Goal: Task Accomplishment & Management: Manage account settings

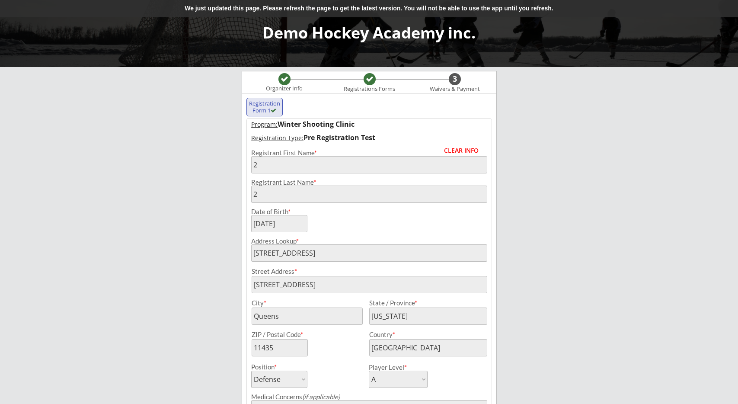
select select ""Defense""
select select ""A""
select select ""Yes""
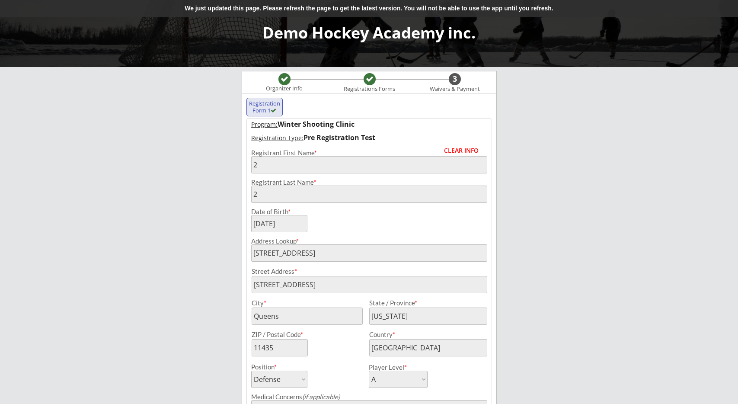
scroll to position [90, 0]
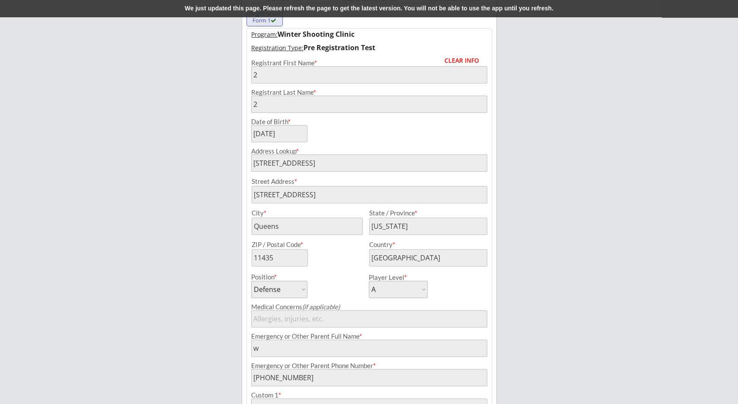
click at [227, 222] on div "Demo Hockey Academy inc. Organizer Info Registrations Forms 3 Waivers & Payment…" at bounding box center [369, 245] width 738 height 670
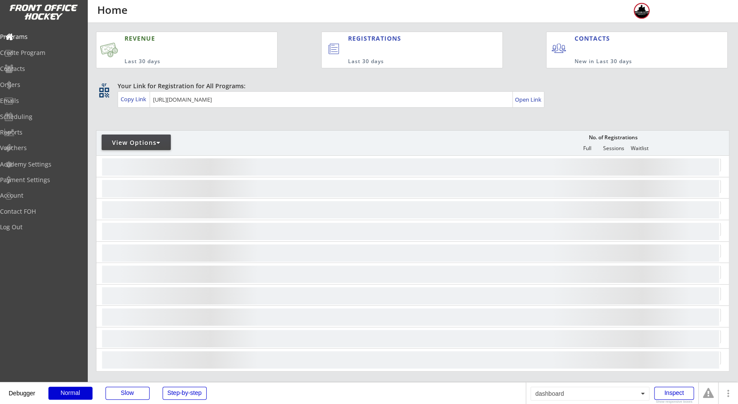
drag, startPoint x: 317, startPoint y: 54, endPoint x: 312, endPoint y: 51, distance: 5.0
click at [315, 53] on div "REVENUE Last 30 days REGISTRATIONS Last 30 days CONTACTS New in Last 30 days" at bounding box center [411, 46] width 631 height 46
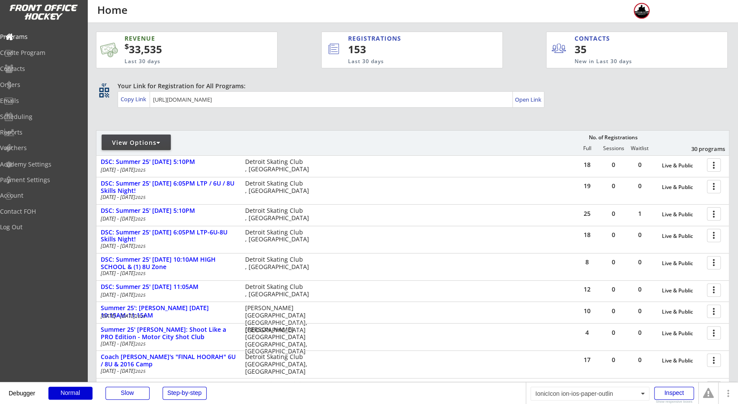
drag, startPoint x: 357, startPoint y: 46, endPoint x: 303, endPoint y: 52, distance: 55.2
click at [314, 51] on div "REVENUE $ 33,535 Last 30 days REGISTRATIONS 153 Last 30 days CONTACTS 35 New in…" at bounding box center [411, 46] width 631 height 46
click at [290, 52] on div "REVENUE $ 33,535 Last 30 days REGISTRATIONS 153 Last 30 days CONTACTS 35 New in…" at bounding box center [411, 46] width 631 height 46
click at [46, 87] on div "Orders" at bounding box center [41, 85] width 78 height 6
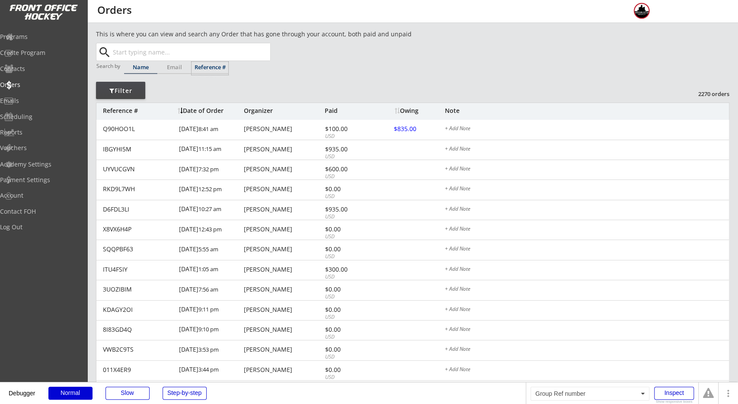
click at [194, 67] on div "Reference #" at bounding box center [209, 67] width 37 height 6
click at [195, 53] on input "text" at bounding box center [190, 51] width 159 height 17
paste input "3KNCHT49"
type input "3KNCHT49"
click at [324, 44] on div "This is where you can view and search any Order that has gone through your acco…" at bounding box center [412, 289] width 633 height 520
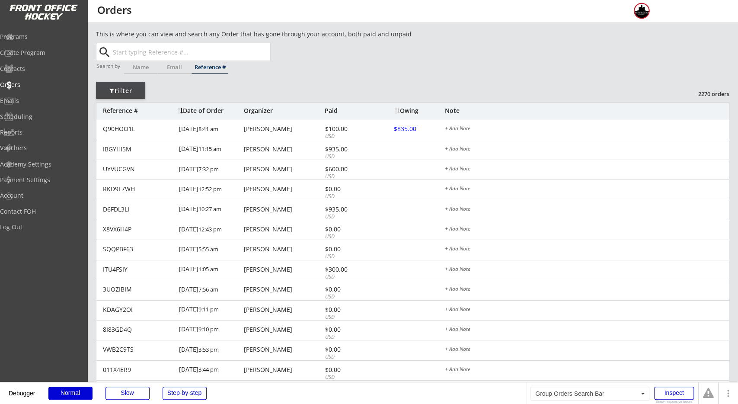
click at [250, 54] on input "text" at bounding box center [190, 51] width 159 height 17
paste input "3KNCHT49"
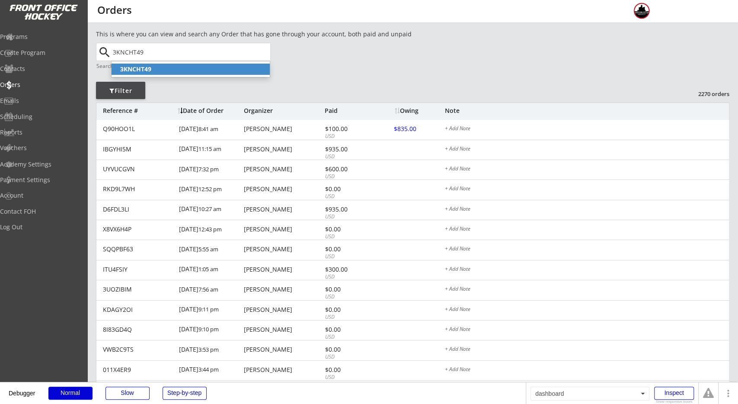
click at [219, 68] on p "3KNCHT49" at bounding box center [191, 69] width 158 height 11
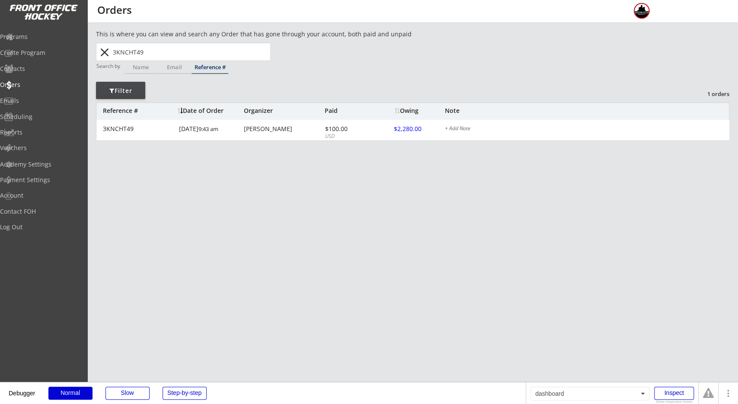
type input "3KNCHT49"
click at [288, 70] on div "This is where you can view and search any Order that has gone through your acco…" at bounding box center [412, 97] width 633 height 136
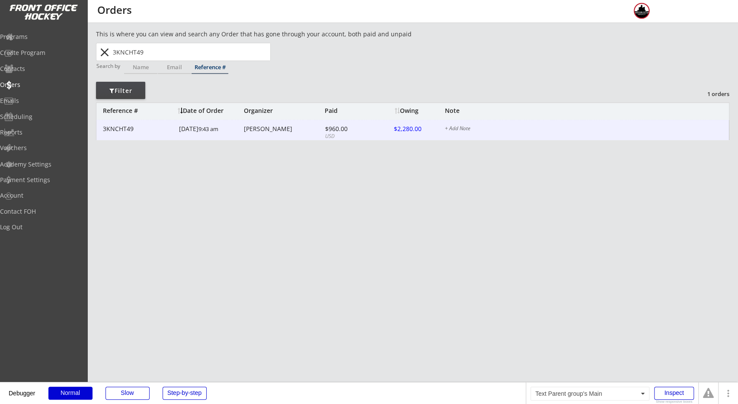
click at [344, 126] on div "$960.00" at bounding box center [348, 129] width 46 height 6
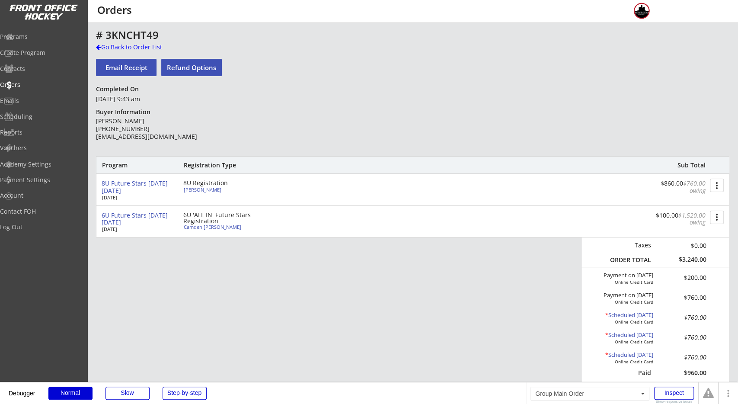
scroll to position [90, 0]
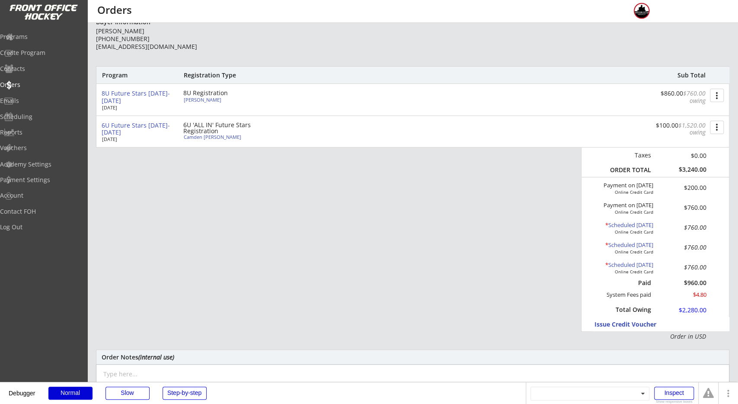
click at [642, 221] on div "* Scheduled [DATE] Online Credit Card $760.00" at bounding box center [651, 229] width 134 height 20
click at [640, 222] on div "* Scheduled [DATE]" at bounding box center [618, 225] width 69 height 7
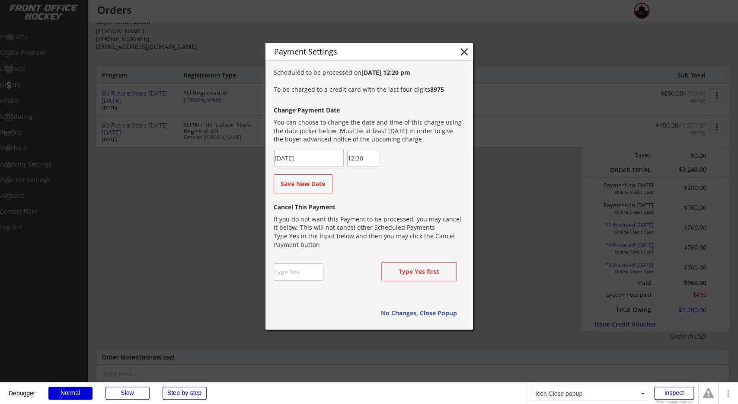
click at [465, 54] on button "close" at bounding box center [464, 51] width 13 height 13
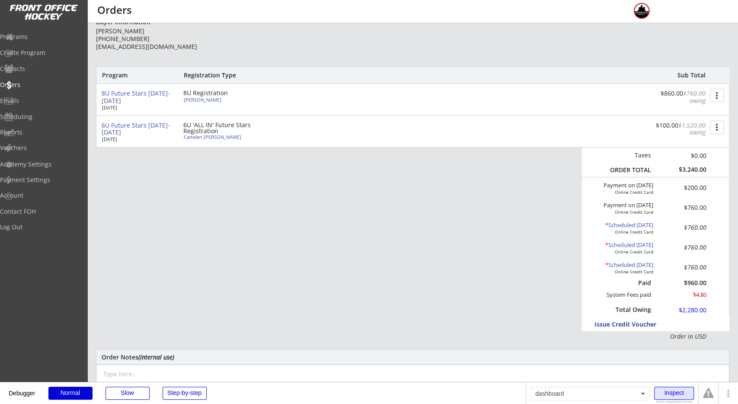
click at [663, 392] on div "Inspect" at bounding box center [674, 392] width 40 height 13
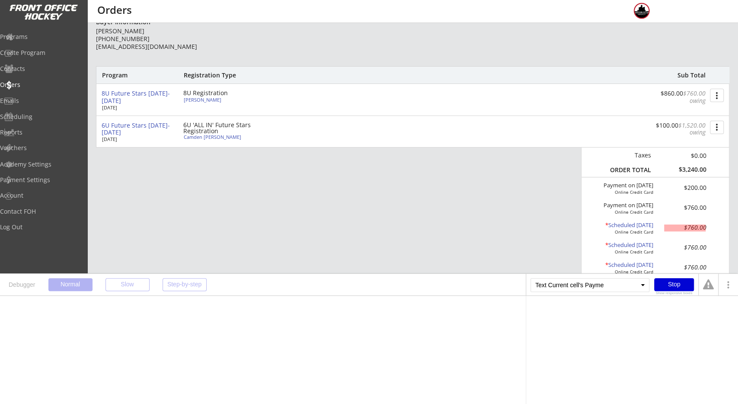
click at [691, 226] on div "$760.00" at bounding box center [685, 227] width 42 height 6
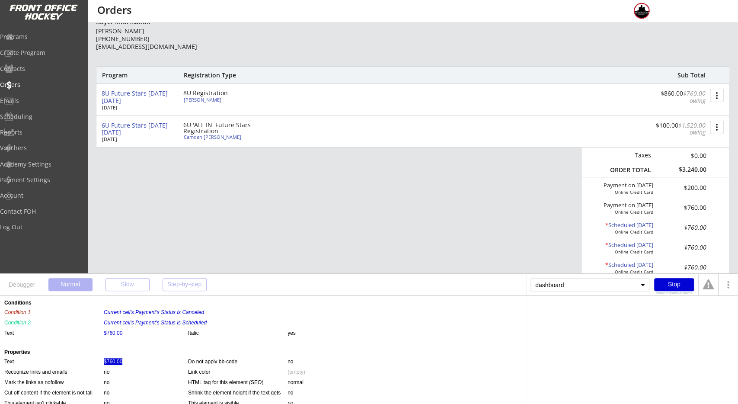
click at [104, 363] on div "$760.00" at bounding box center [113, 361] width 19 height 7
click at [575, 310] on div "Current cell's Payment" at bounding box center [556, 311] width 52 height 5
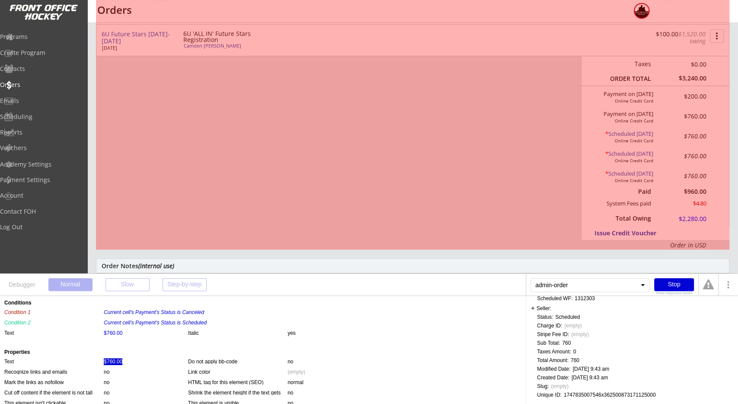
scroll to position [180, 0]
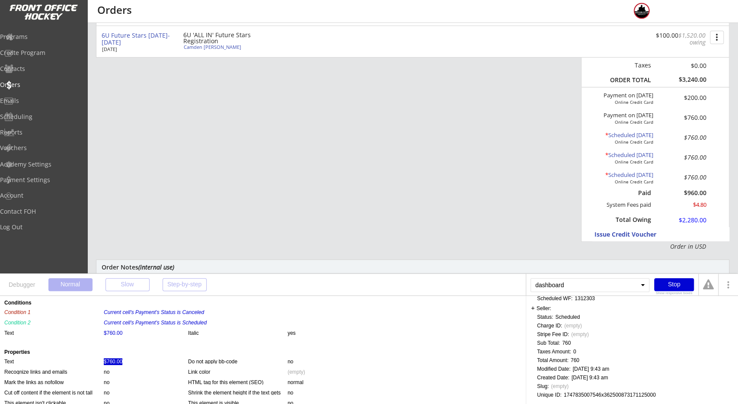
drag, startPoint x: 657, startPoint y: 393, endPoint x: 564, endPoint y: 395, distance: 93.4
click at [564, 395] on div "Current cell's Payment: This user is a user without an ID, created when no cook…" at bounding box center [631, 269] width 203 height 259
drag, startPoint x: 560, startPoint y: 384, endPoint x: 658, endPoint y: 397, distance: 99.0
click at [658, 397] on div "Current cell's Payment: This user is a user without an ID, created when no cook…" at bounding box center [631, 269] width 203 height 259
click at [662, 392] on div "Current cell's Payment: This user is a user without an ID, created when no cook…" at bounding box center [631, 269] width 203 height 259
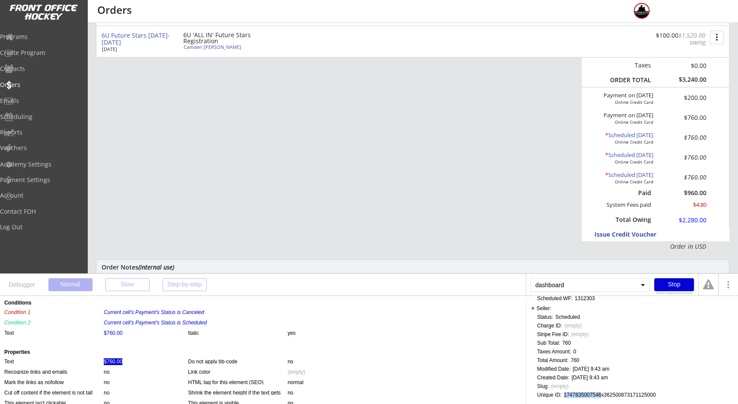
click at [608, 392] on div "1747835007546x362500873171125000" at bounding box center [610, 394] width 92 height 5
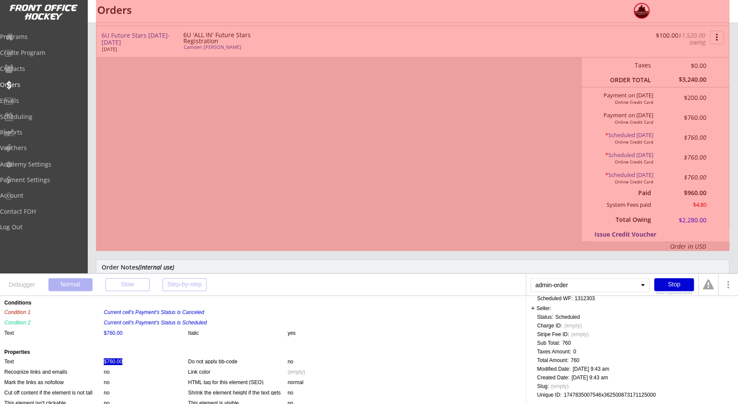
click at [489, 221] on div "Program Registration Type Sub Total 8U Future Stars [DATE]-2026 [DATE] 8U Regis…" at bounding box center [412, 113] width 633 height 274
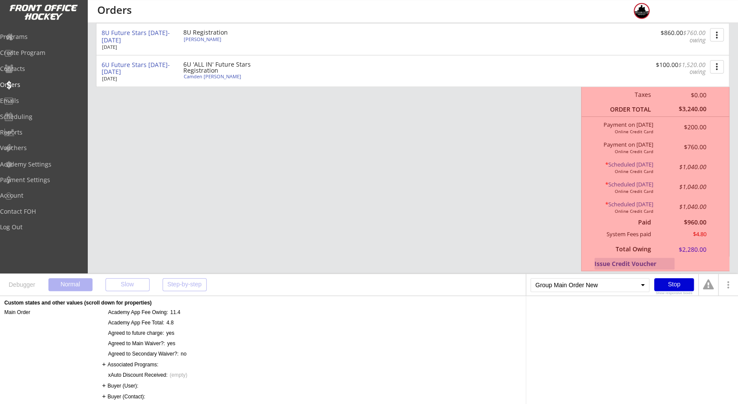
scroll to position [135, 0]
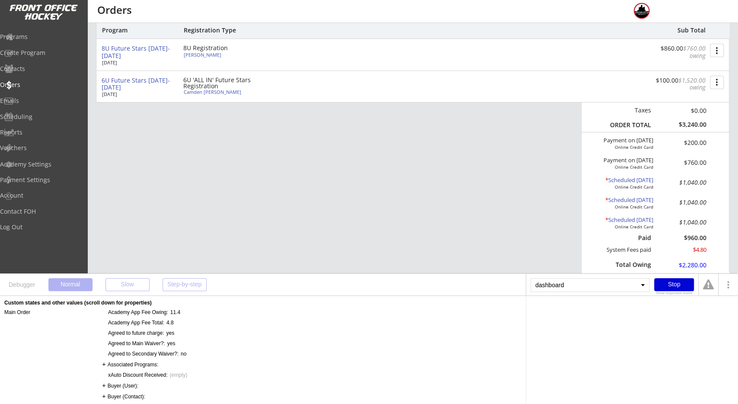
click at [669, 293] on div "Show responsive boxes" at bounding box center [674, 292] width 40 height 3
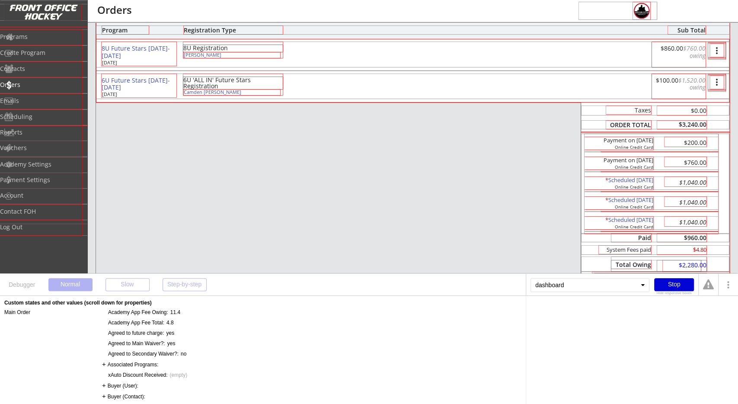
click at [668, 293] on div "Hide responsive boxes" at bounding box center [674, 292] width 40 height 3
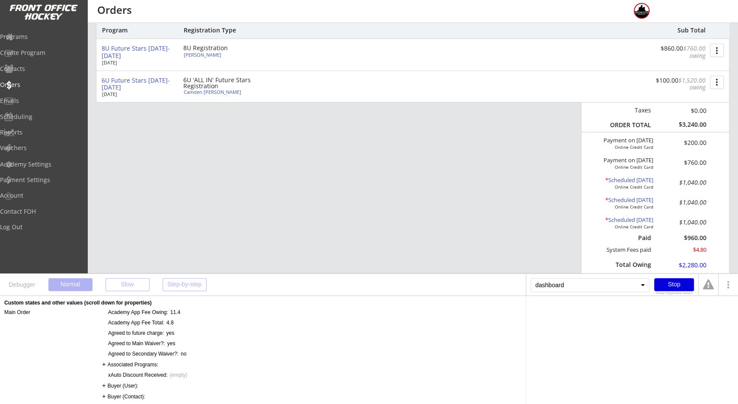
click at [669, 287] on div "Stop" at bounding box center [674, 284] width 40 height 13
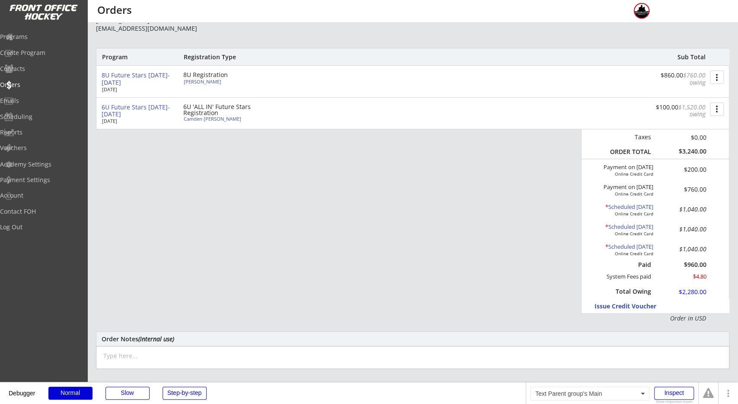
scroll to position [90, 0]
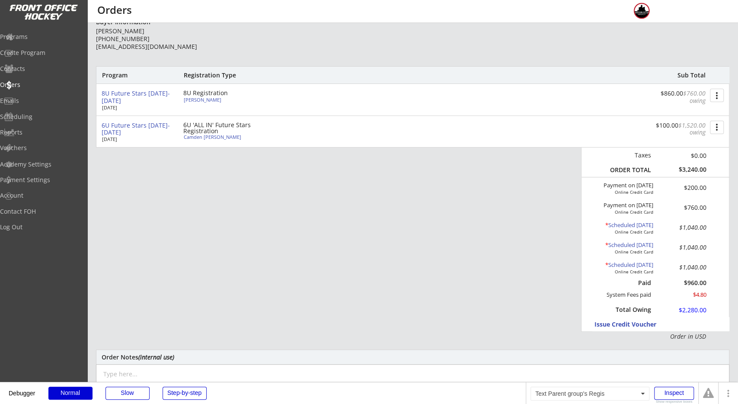
click at [683, 104] on font "$760.00 owing" at bounding box center [695, 97] width 24 height 16
click at [716, 98] on button "more_vert" at bounding box center [717, 95] width 14 height 13
click at [691, 113] on div "Change Owing" at bounding box center [684, 111] width 62 height 6
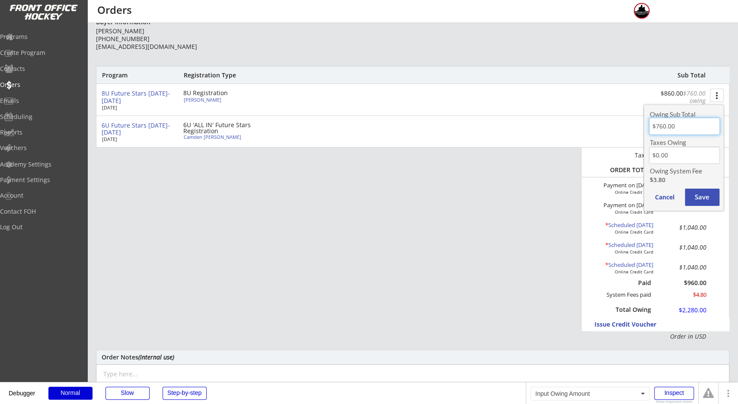
drag, startPoint x: 680, startPoint y: 130, endPoint x: 650, endPoint y: 130, distance: 29.4
click at [650, 130] on input "input" at bounding box center [684, 126] width 71 height 17
click at [663, 118] on input "input" at bounding box center [684, 126] width 71 height 17
click at [663, 128] on input "input" at bounding box center [684, 126] width 71 height 17
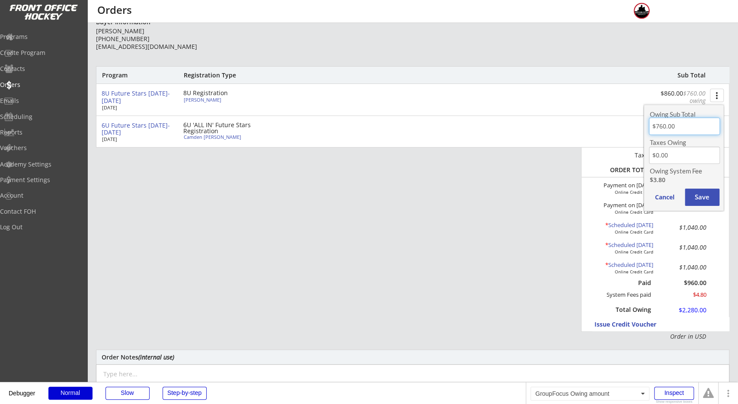
click at [668, 125] on input "input" at bounding box center [684, 126] width 71 height 17
click at [662, 129] on input "input" at bounding box center [684, 126] width 71 height 17
drag, startPoint x: 665, startPoint y: 128, endPoint x: 657, endPoint y: 128, distance: 8.2
click at [657, 128] on input "input" at bounding box center [684, 126] width 71 height 17
type input "$900.00"
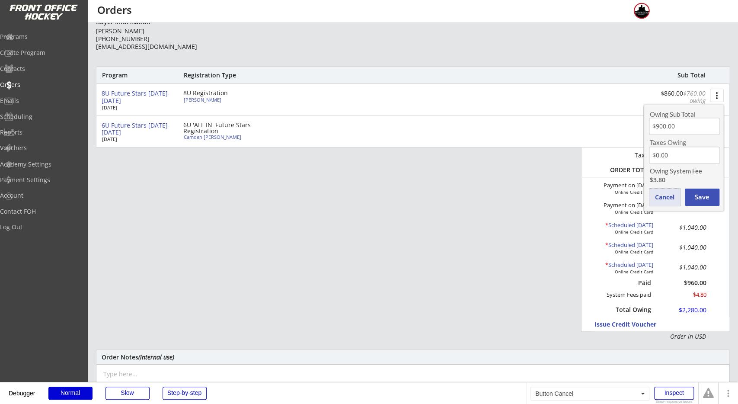
click at [674, 191] on button "Cancel" at bounding box center [664, 196] width 31 height 17
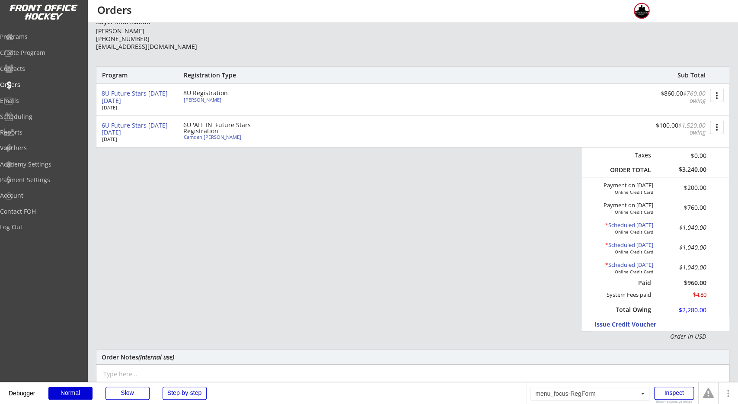
click at [714, 95] on button "more_vert" at bounding box center [717, 95] width 14 height 13
click at [682, 110] on div "Change Owing" at bounding box center [684, 111] width 62 height 6
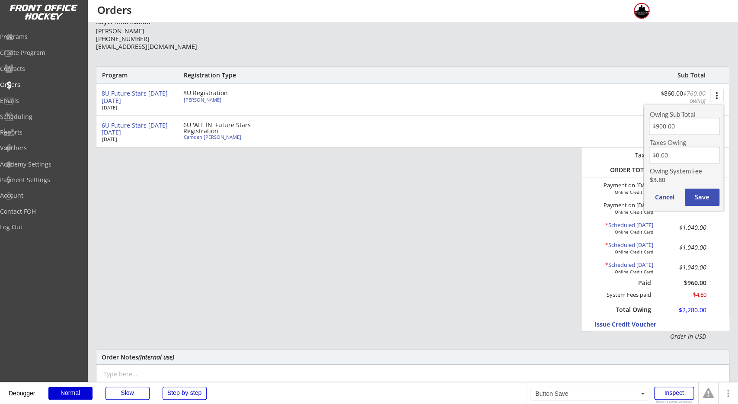
click at [701, 195] on button "Save" at bounding box center [702, 196] width 35 height 17
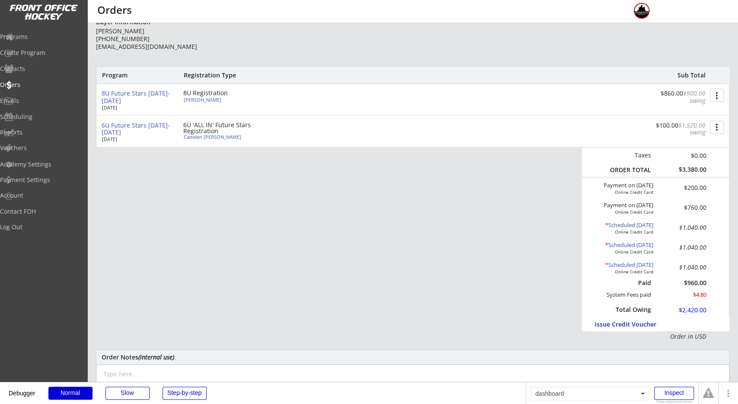
click at [504, 216] on div "Program Registration Type Sub Total 8U Future Stars [DATE]-2026 [DATE] 8U Regis…" at bounding box center [412, 203] width 633 height 274
click at [715, 126] on button "more_vert" at bounding box center [717, 127] width 14 height 13
click at [709, 145] on div "Change Owing" at bounding box center [684, 143] width 62 height 6
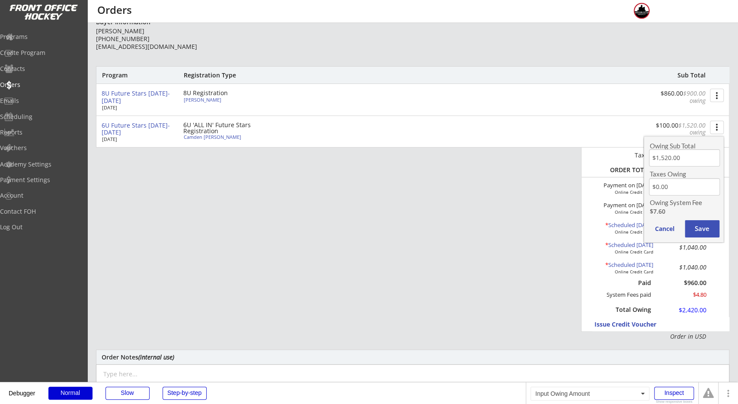
click at [663, 158] on input "input" at bounding box center [684, 157] width 71 height 17
type input "$2,220.00"
click at [708, 224] on button "Save" at bounding box center [702, 228] width 35 height 17
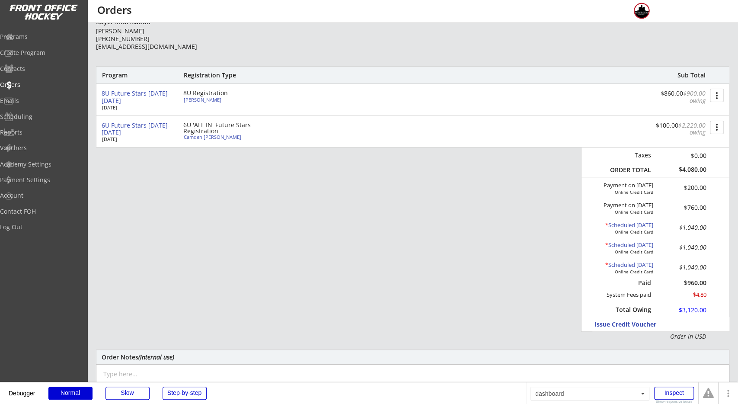
click at [520, 262] on div "Program Registration Type Sub Total 8U Future Stars [DATE]-2026 [DATE] 8U Regis…" at bounding box center [412, 203] width 633 height 274
click at [700, 296] on div "$4.80" at bounding box center [681, 294] width 49 height 7
click at [700, 284] on div "$960.00" at bounding box center [681, 283] width 49 height 6
click at [700, 268] on div "$1,040.00" at bounding box center [685, 267] width 42 height 6
click at [698, 245] on div "$1,040.00" at bounding box center [685, 247] width 42 height 6
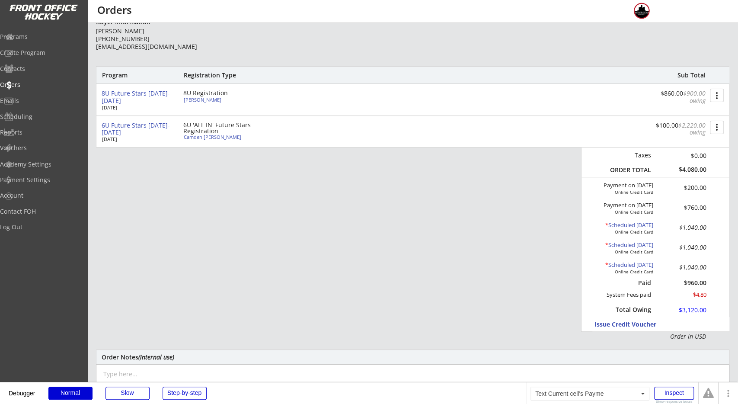
click at [698, 230] on div "$1,040.00" at bounding box center [685, 227] width 42 height 6
click at [700, 207] on div "$760.00" at bounding box center [685, 207] width 42 height 6
click at [701, 191] on div "$200.00" at bounding box center [685, 188] width 42 height 6
click at [716, 130] on button "more_vert" at bounding box center [717, 127] width 14 height 13
click at [708, 142] on div "Change Owing" at bounding box center [684, 143] width 62 height 6
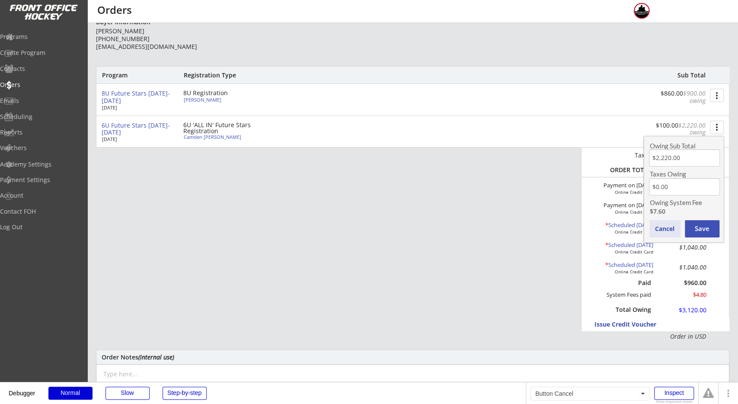
click at [665, 231] on button "Cancel" at bounding box center [664, 228] width 31 height 17
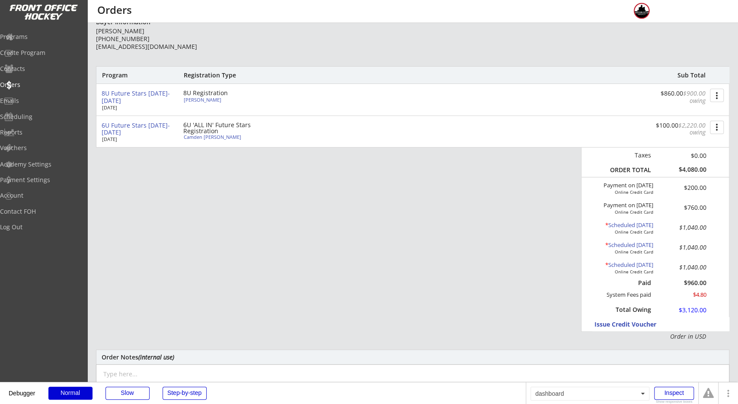
click at [501, 285] on div "Program Registration Type Sub Total 8U Future Stars [DATE]-2026 [DATE] 8U Regis…" at bounding box center [412, 203] width 633 height 274
drag, startPoint x: 714, startPoint y: 97, endPoint x: 713, endPoint y: 102, distance: 4.9
click at [714, 97] on button "more_vert" at bounding box center [717, 95] width 14 height 13
click at [695, 108] on div "Change Owing" at bounding box center [684, 111] width 62 height 6
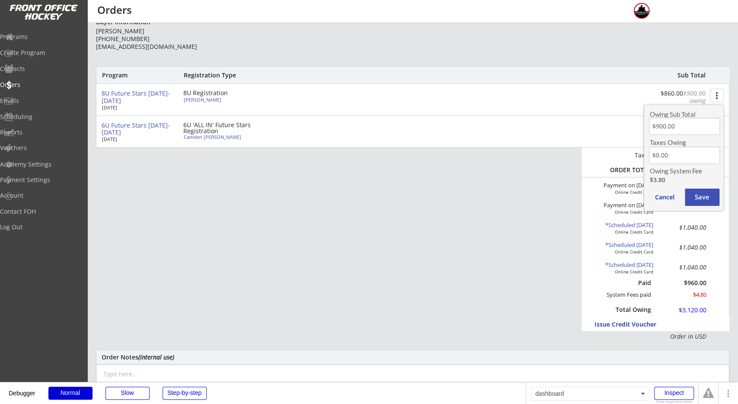
drag, startPoint x: 501, startPoint y: 182, endPoint x: 552, endPoint y: 165, distance: 53.6
click at [505, 180] on div "Program Registration Type Sub Total 8U Future Stars [DATE]-2026 [DATE] 8U Regis…" at bounding box center [412, 203] width 633 height 274
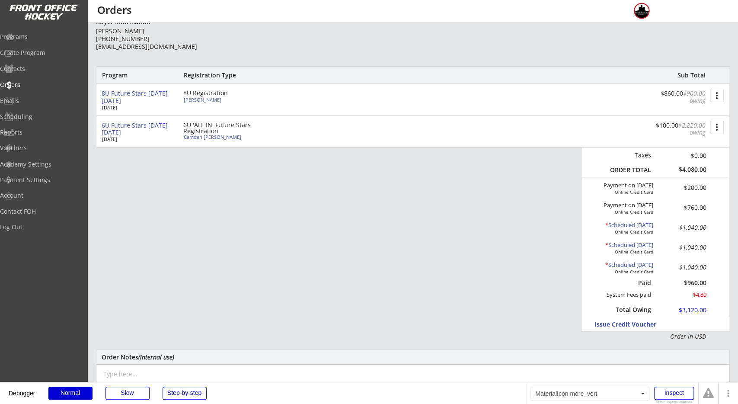
click at [717, 126] on button "more_vert" at bounding box center [717, 127] width 14 height 13
click at [678, 142] on div "Change Owing" at bounding box center [684, 143] width 62 height 6
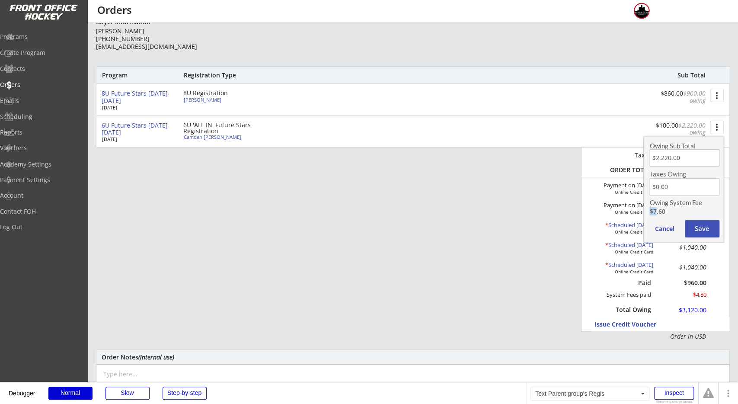
drag, startPoint x: 657, startPoint y: 211, endPoint x: 644, endPoint y: 213, distance: 12.2
click at [648, 212] on div "Owing Sub Total Taxes Owing Owing System Fee $7.60 Cancel Save" at bounding box center [684, 189] width 80 height 106
click at [497, 219] on div "Program Registration Type Sub Total 8U Future Stars [DATE]-2026 [DATE] 8U Regis…" at bounding box center [412, 203] width 633 height 274
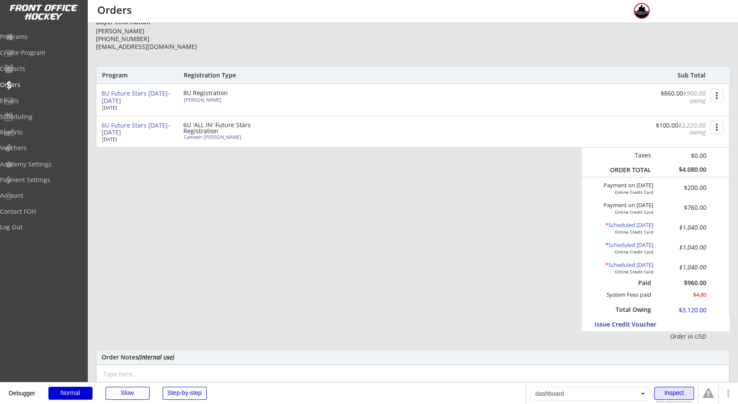
click at [688, 390] on div "Inspect" at bounding box center [674, 392] width 40 height 13
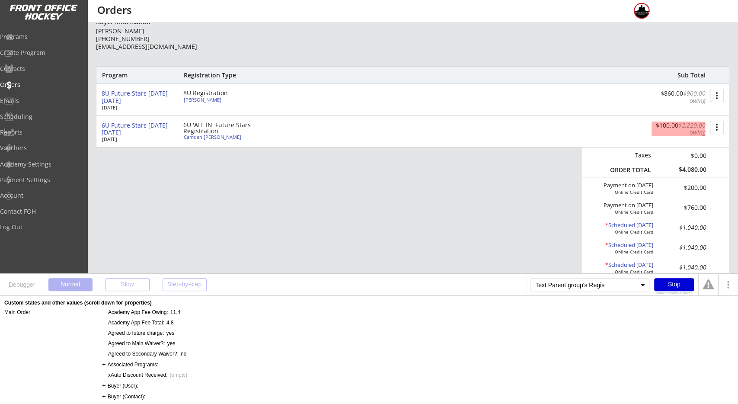
click at [697, 134] on font "$2,220.00 owing" at bounding box center [692, 129] width 29 height 16
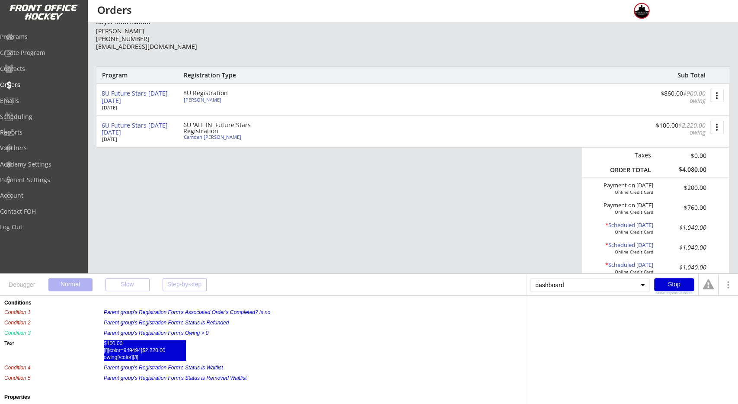
click at [111, 344] on div "$100.00 [i][color=949494]$2,220.00 owing[/color][/i]" at bounding box center [145, 350] width 82 height 21
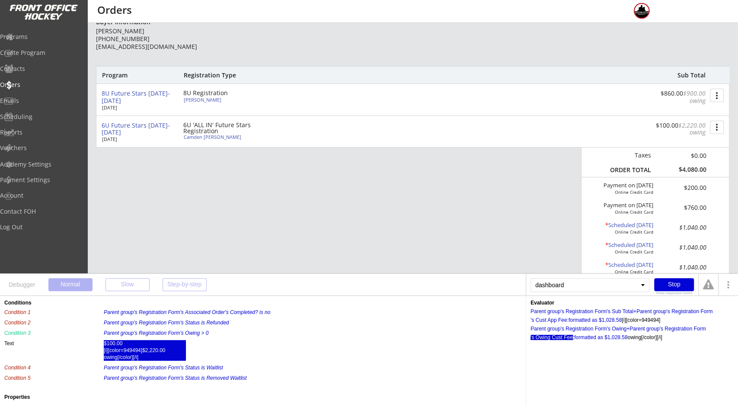
click at [561, 337] on div "'s Owing Cust Fee" at bounding box center [551, 337] width 42 height 5
click at [560, 350] on div "'s Owing Cust Fee:" at bounding box center [552, 349] width 44 height 5
click at [569, 330] on div "Parent group's Registration Form" at bounding box center [568, 328] width 76 height 5
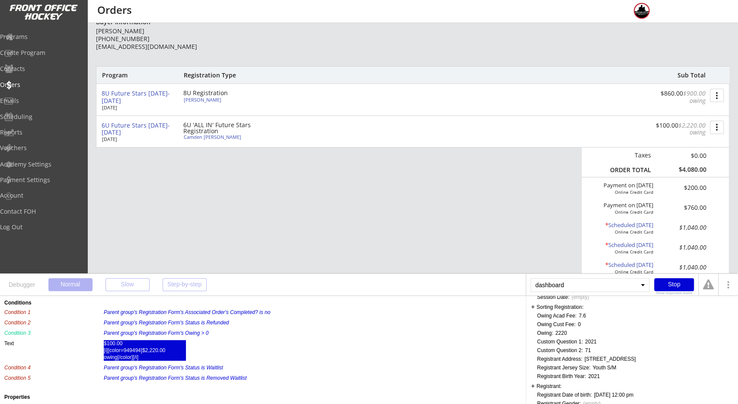
scroll to position [277, 0]
drag, startPoint x: 582, startPoint y: 311, endPoint x: 590, endPoint y: 311, distance: 7.8
click at [588, 311] on div "Academy App Fee: This user is a user without an ID, created when no cookies wer…" at bounding box center [601, 322] width 129 height 492
drag, startPoint x: 586, startPoint y: 312, endPoint x: 580, endPoint y: 313, distance: 6.5
click at [580, 313] on div "Academy App Fee: This user is a user without an ID, created when no cookies wer…" at bounding box center [601, 322] width 129 height 492
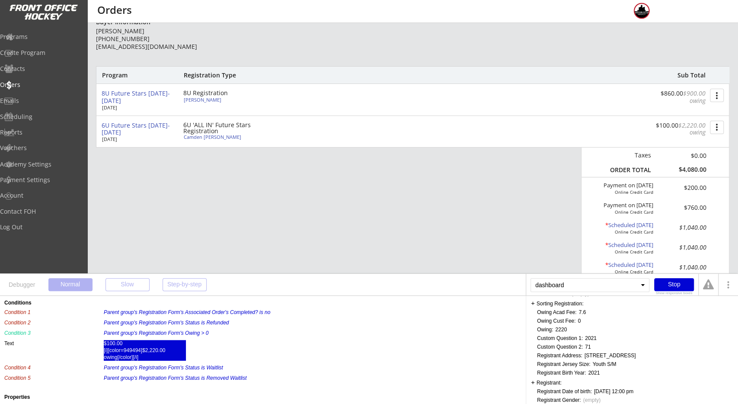
click at [587, 316] on div "Academy App Fee: This user is a user without an ID, created when no cookies wer…" at bounding box center [601, 322] width 129 height 492
click at [665, 282] on div "Stop" at bounding box center [674, 284] width 40 height 13
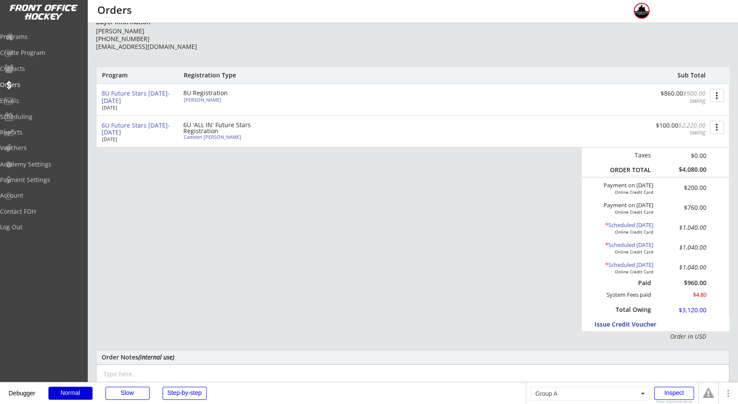
click at [716, 100] on button "more_vert" at bounding box center [717, 95] width 14 height 13
click at [704, 113] on div "Change Owing" at bounding box center [684, 111] width 62 height 6
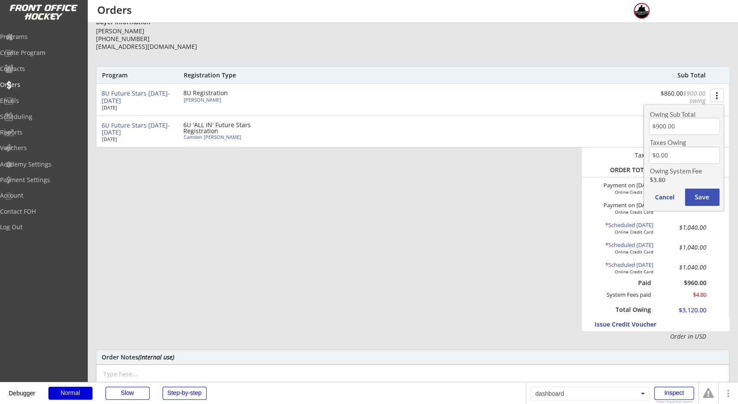
click at [492, 247] on div "Program Registration Type Sub Total 8U Future Stars [DATE]-2026 [DATE] 8U Regis…" at bounding box center [412, 203] width 633 height 274
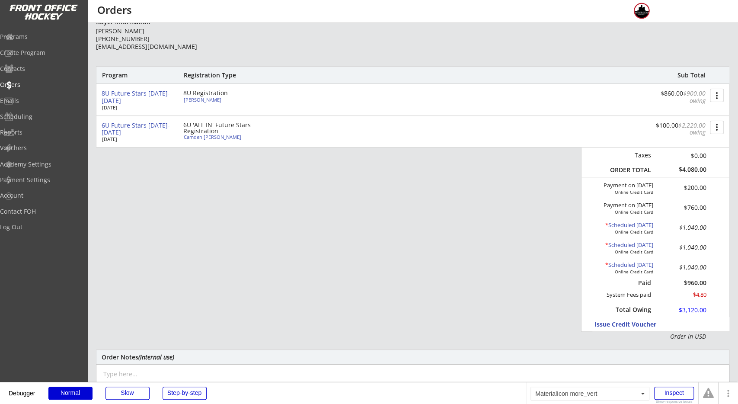
click at [715, 97] on button "more_vert" at bounding box center [717, 95] width 14 height 13
drag, startPoint x: 496, startPoint y: 210, endPoint x: 560, endPoint y: 188, distance: 68.4
click at [497, 210] on div "Program Registration Type Sub Total 8U Future Stars [DATE]-2026 [DATE] 8U Regis…" at bounding box center [412, 203] width 633 height 274
click at [712, 129] on button "more_vert" at bounding box center [717, 127] width 14 height 13
click at [692, 140] on div "Change Owing" at bounding box center [684, 143] width 62 height 6
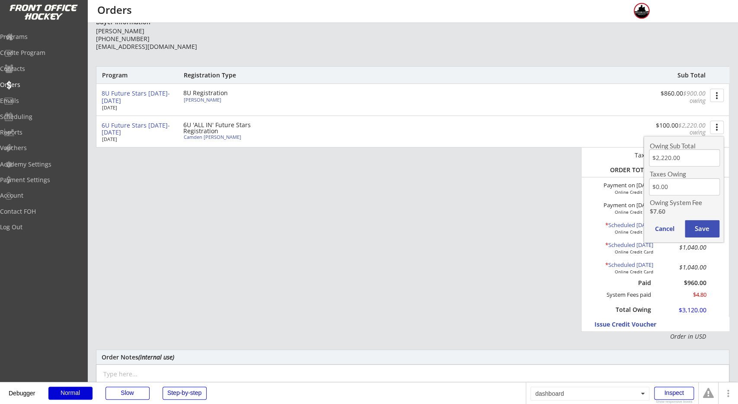
click at [503, 284] on div "Program Registration Type Sub Total 8U Future Stars [DATE]-2026 [DATE] 8U Regis…" at bounding box center [412, 203] width 633 height 274
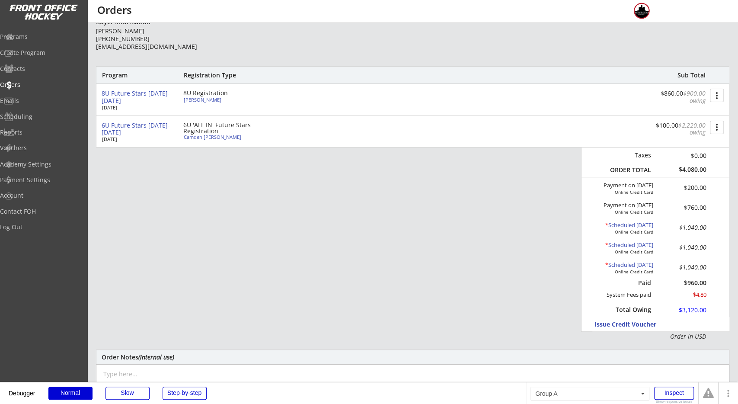
click at [717, 127] on button "more_vert" at bounding box center [717, 127] width 14 height 13
click at [677, 143] on div "Change Owing" at bounding box center [684, 143] width 62 height 6
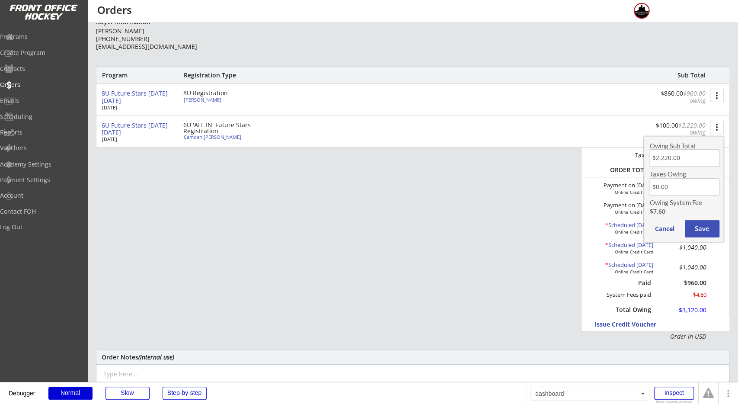
drag, startPoint x: 493, startPoint y: 260, endPoint x: 421, endPoint y: 302, distance: 83.7
click at [494, 260] on div "Program Registration Type Sub Total 8U Future Stars [DATE]-2026 [DATE] 8U Regis…" at bounding box center [412, 203] width 633 height 274
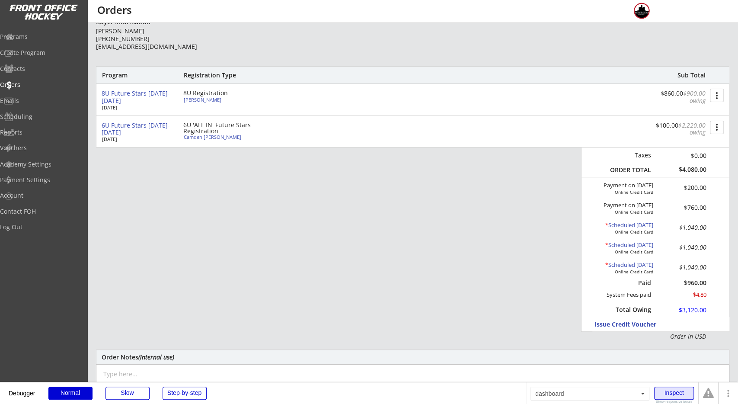
click at [664, 389] on div "Inspect" at bounding box center [674, 392] width 40 height 13
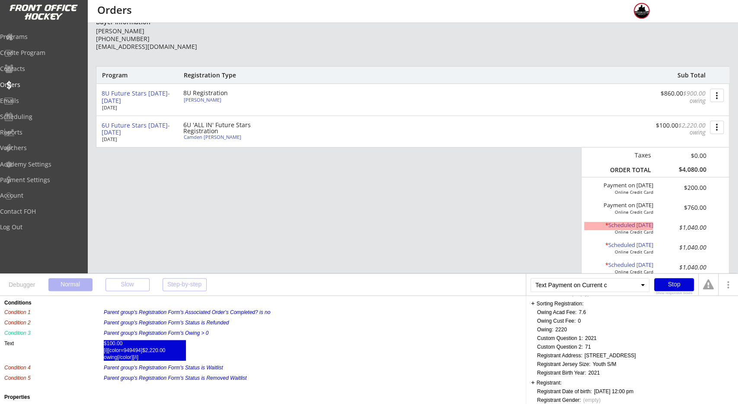
scroll to position [180, 0]
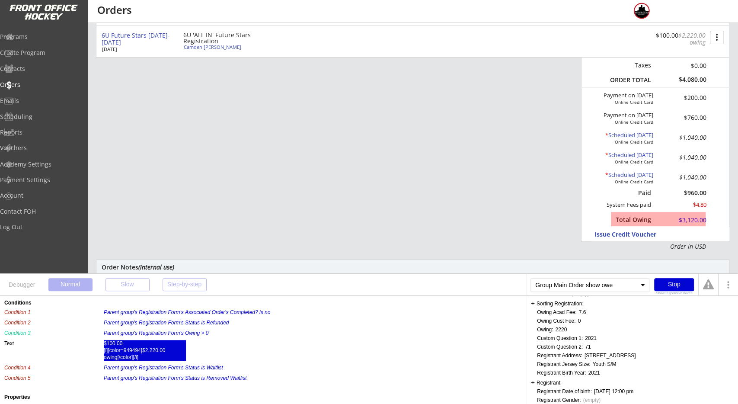
click at [698, 222] on div at bounding box center [682, 220] width 38 height 11
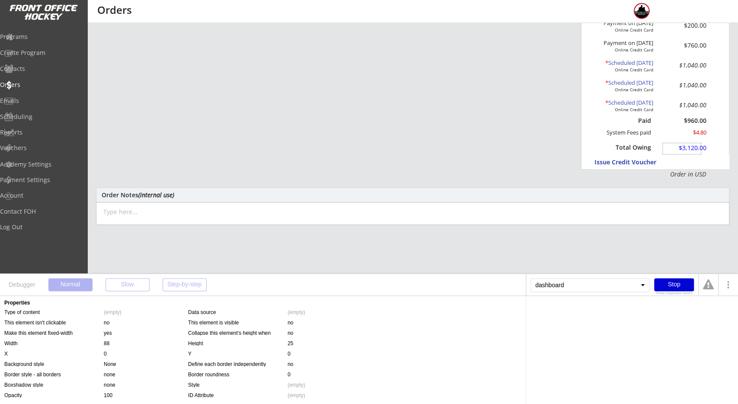
scroll to position [162, 0]
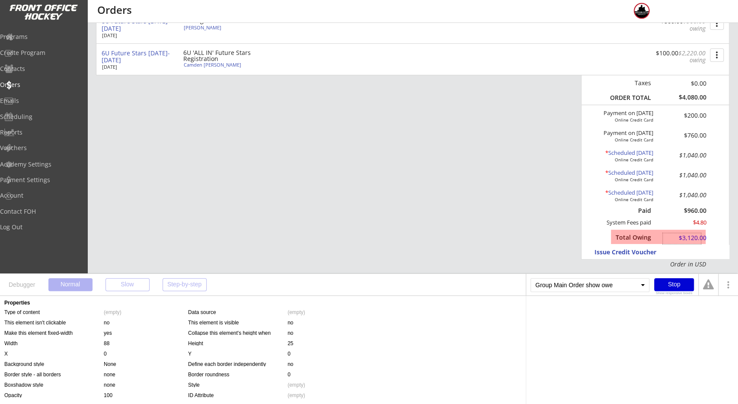
click at [691, 236] on div at bounding box center [682, 238] width 38 height 11
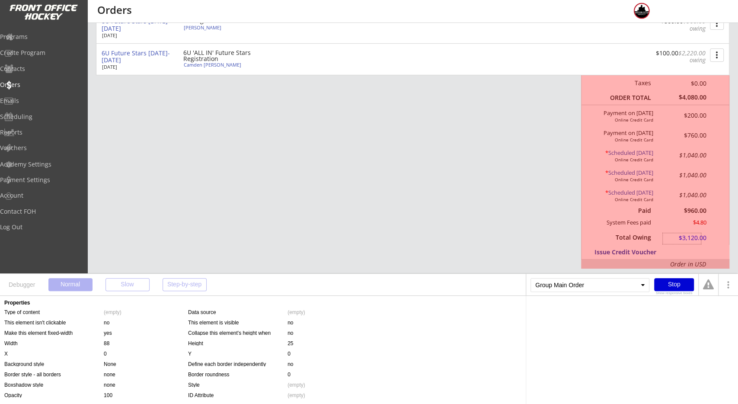
click at [706, 237] on div "Taxes $0.00 ORDER TOTAL $4,080.00 Payment on [DATE] Online Credit Card $200.00 …" at bounding box center [655, 167] width 148 height 184
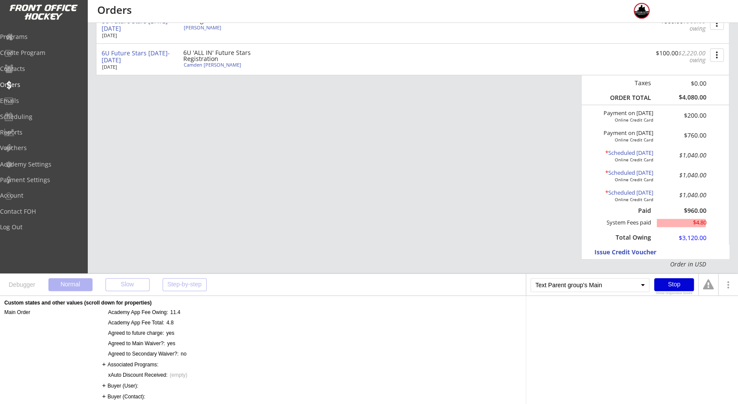
click at [698, 220] on div "$4.80" at bounding box center [681, 222] width 49 height 7
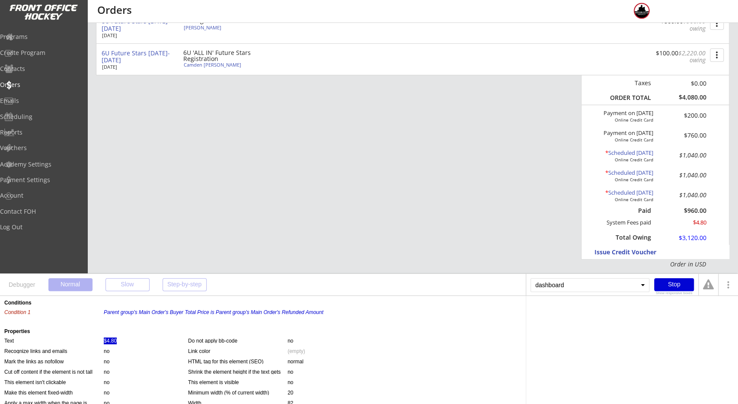
click at [113, 340] on div "$4.80" at bounding box center [110, 340] width 13 height 7
click at [552, 312] on div "Parent group's Main Order" at bounding box center [560, 311] width 61 height 5
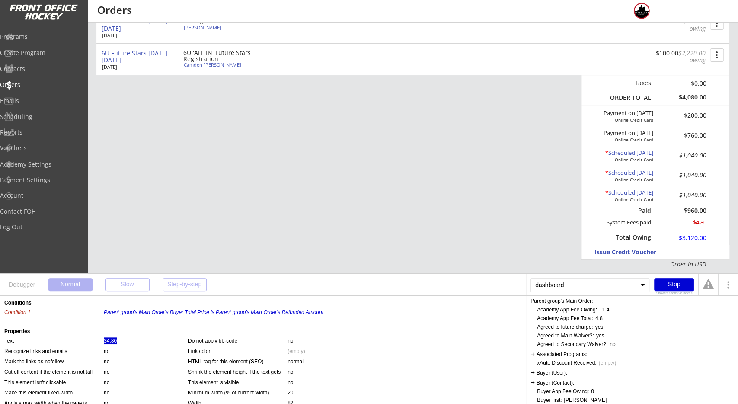
scroll to position [0, 0]
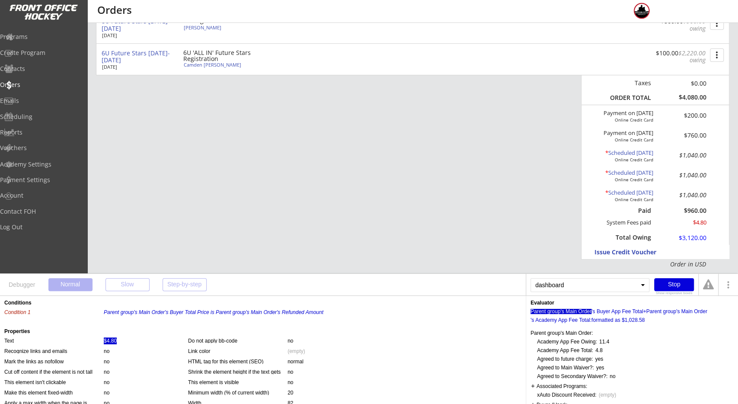
click at [673, 287] on div "Stop" at bounding box center [674, 284] width 40 height 13
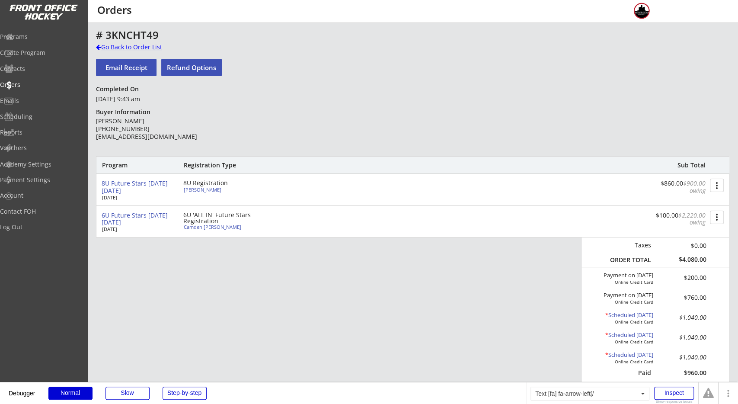
click at [158, 48] on div "Go Back to Order List" at bounding box center [140, 47] width 89 height 9
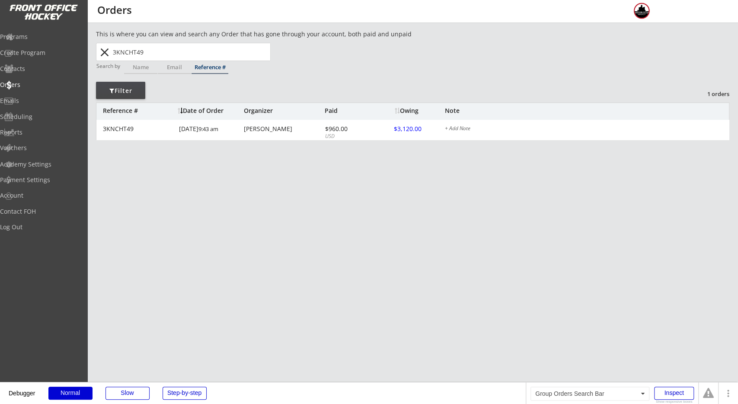
click at [198, 50] on input "3KNCHT49" at bounding box center [190, 51] width 159 height 17
paste input "R225Q2NU"
click at [168, 65] on p "R225Q2NU" at bounding box center [191, 69] width 158 height 11
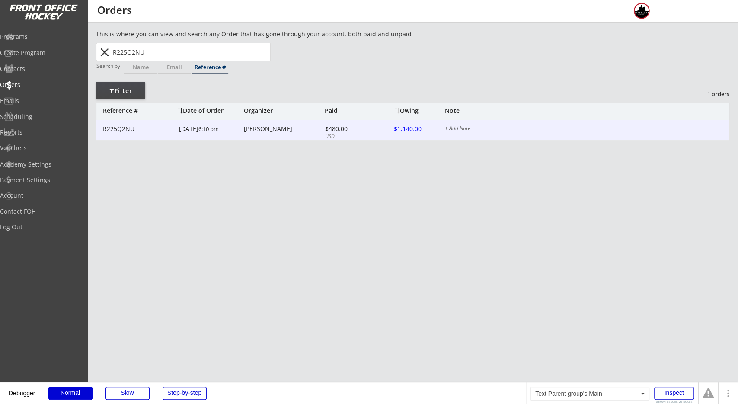
type input "R225Q2NU"
click at [204, 130] on div "[DATE] 6:10 pm" at bounding box center [210, 129] width 63 height 19
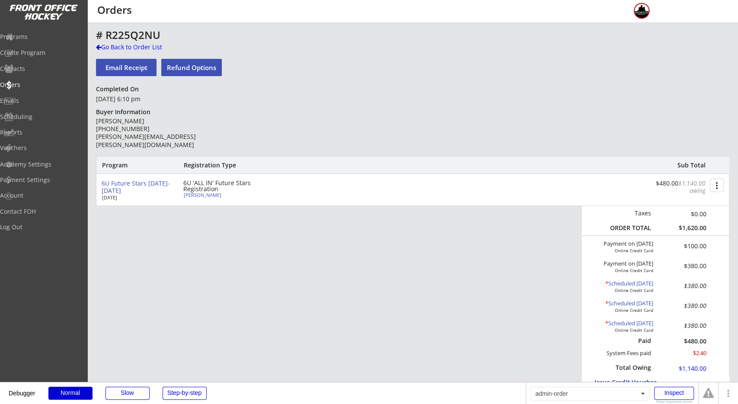
click at [497, 332] on div "Program Registration Type Sub Total 6U Future Stars [DATE]-2026 [DATE] 6U 'ALL …" at bounding box center [412, 277] width 633 height 243
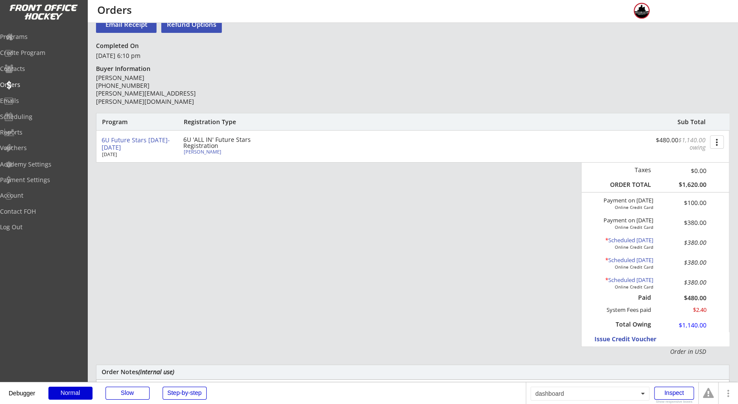
scroll to position [45, 0]
click at [716, 137] on button "more_vert" at bounding box center [717, 140] width 14 height 13
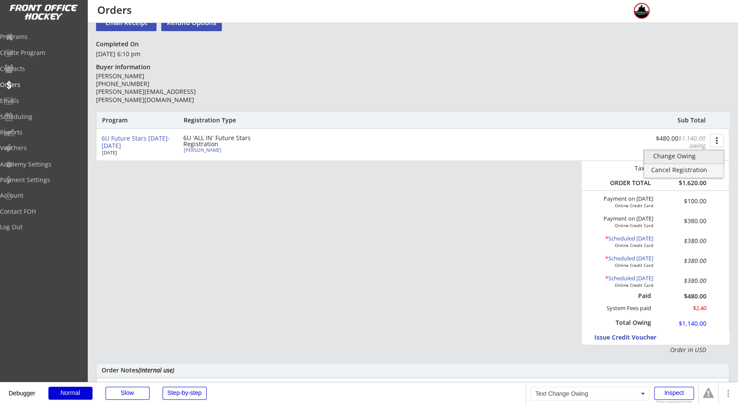
click at [700, 155] on div "Change Owing" at bounding box center [684, 156] width 62 height 6
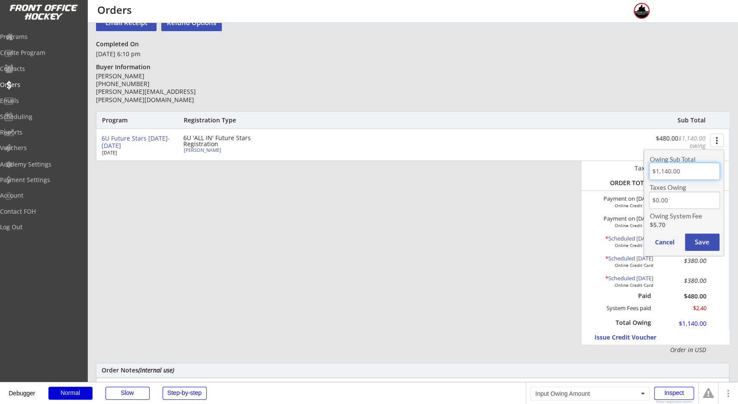
drag, startPoint x: 664, startPoint y: 170, endPoint x: 660, endPoint y: 175, distance: 6.4
click at [660, 175] on input "input" at bounding box center [684, 171] width 71 height 17
type input "$1,840.00"
click at [710, 236] on button "Save" at bounding box center [702, 241] width 35 height 17
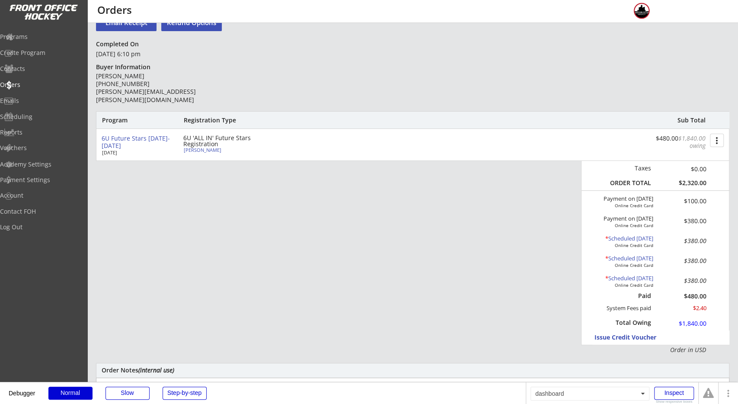
click at [556, 321] on div "Program Registration Type Sub Total 6U Future Stars [DATE]-2026 [DATE] 6U 'ALL …" at bounding box center [412, 232] width 633 height 243
click at [502, 238] on div "Program Registration Type Sub Total 6U Future Stars [DATE]-2026 [DATE] 6U 'ALL …" at bounding box center [412, 232] width 633 height 243
drag, startPoint x: 410, startPoint y: 210, endPoint x: 360, endPoint y: 163, distance: 68.5
click at [411, 210] on div "Program Registration Type Sub Total 6U Future Stars [DATE]-2026 [DATE] 6U 'ALL …" at bounding box center [412, 232] width 633 height 243
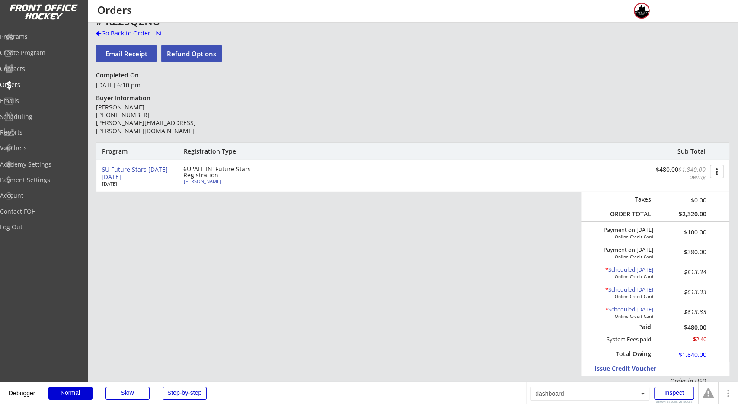
scroll to position [0, 0]
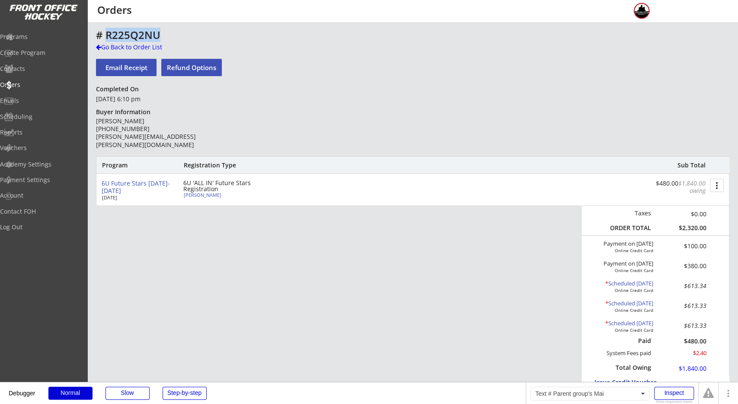
drag, startPoint x: 147, startPoint y: 35, endPoint x: 108, endPoint y: 36, distance: 39.4
click at [108, 36] on div "# R225Q2NU" at bounding box center [303, 35] width 414 height 10
copy div "R225Q2NU"
click at [179, 34] on div "# R225Q2NU" at bounding box center [303, 35] width 414 height 10
